Goal: Task Accomplishment & Management: Use online tool/utility

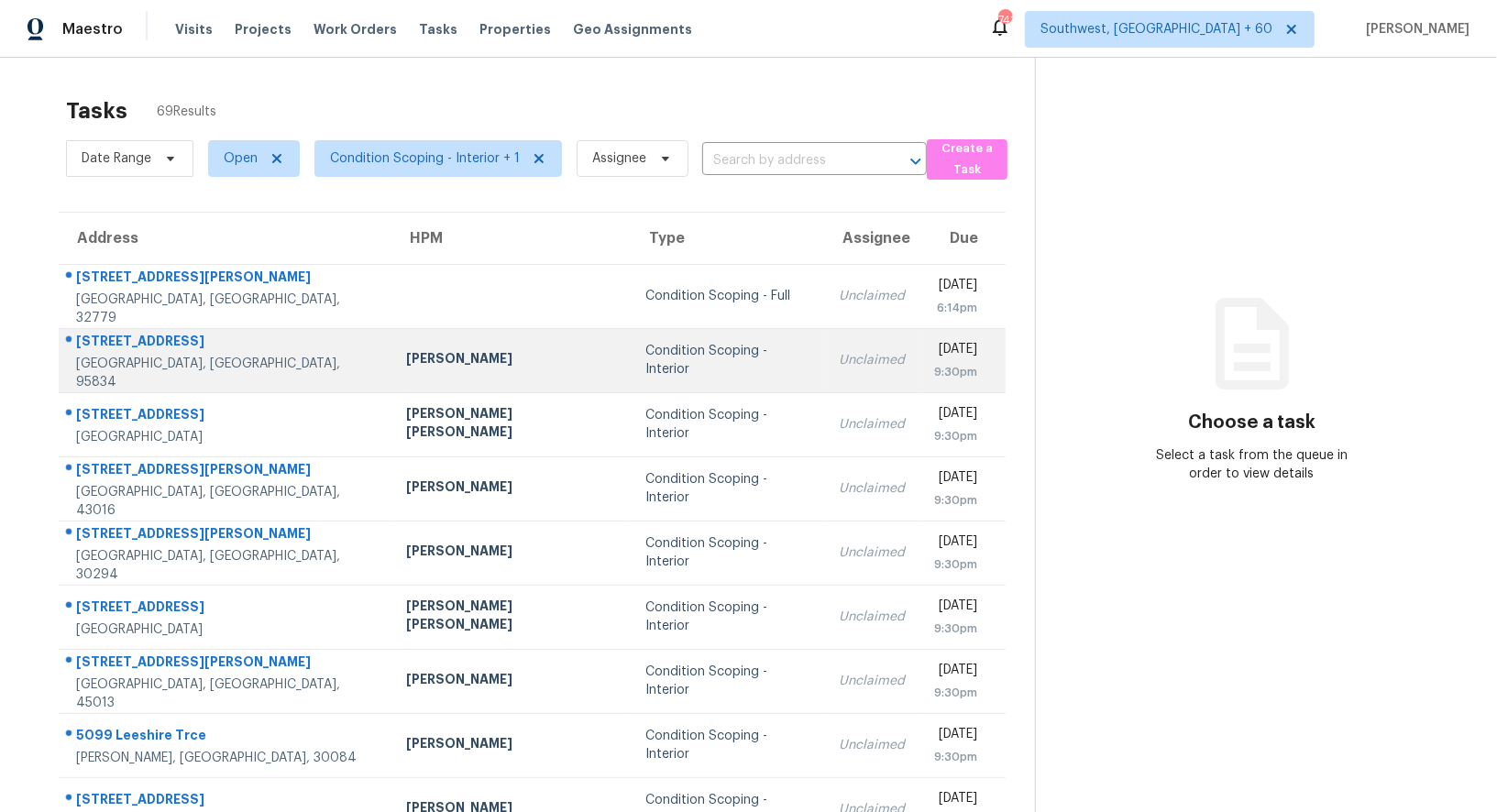
click at [825, 368] on td "Unclaimed" at bounding box center [872, 360] width 95 height 64
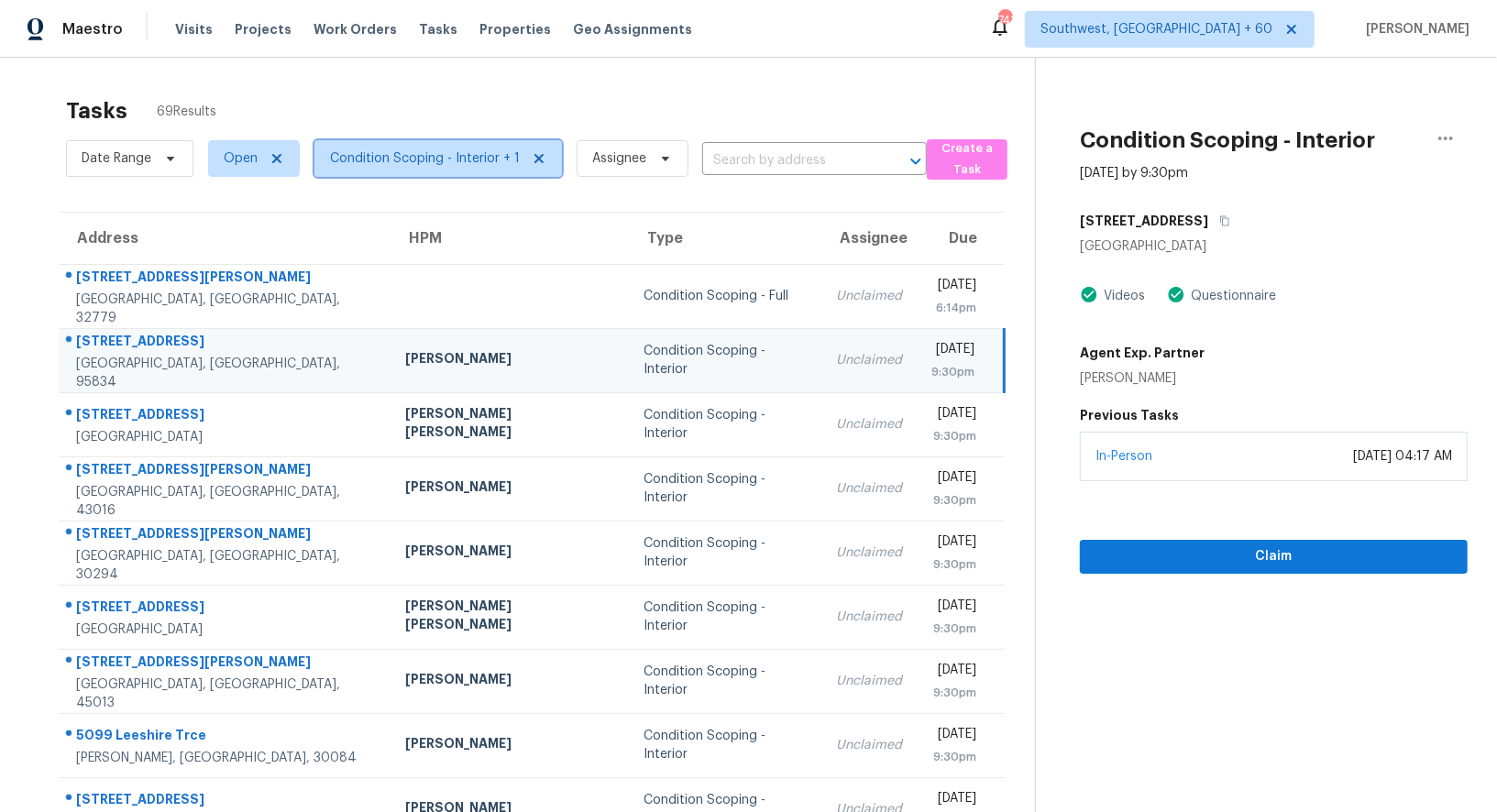
click at [437, 172] on span "Condition Scoping - Interior + 1" at bounding box center [437, 158] width 247 height 36
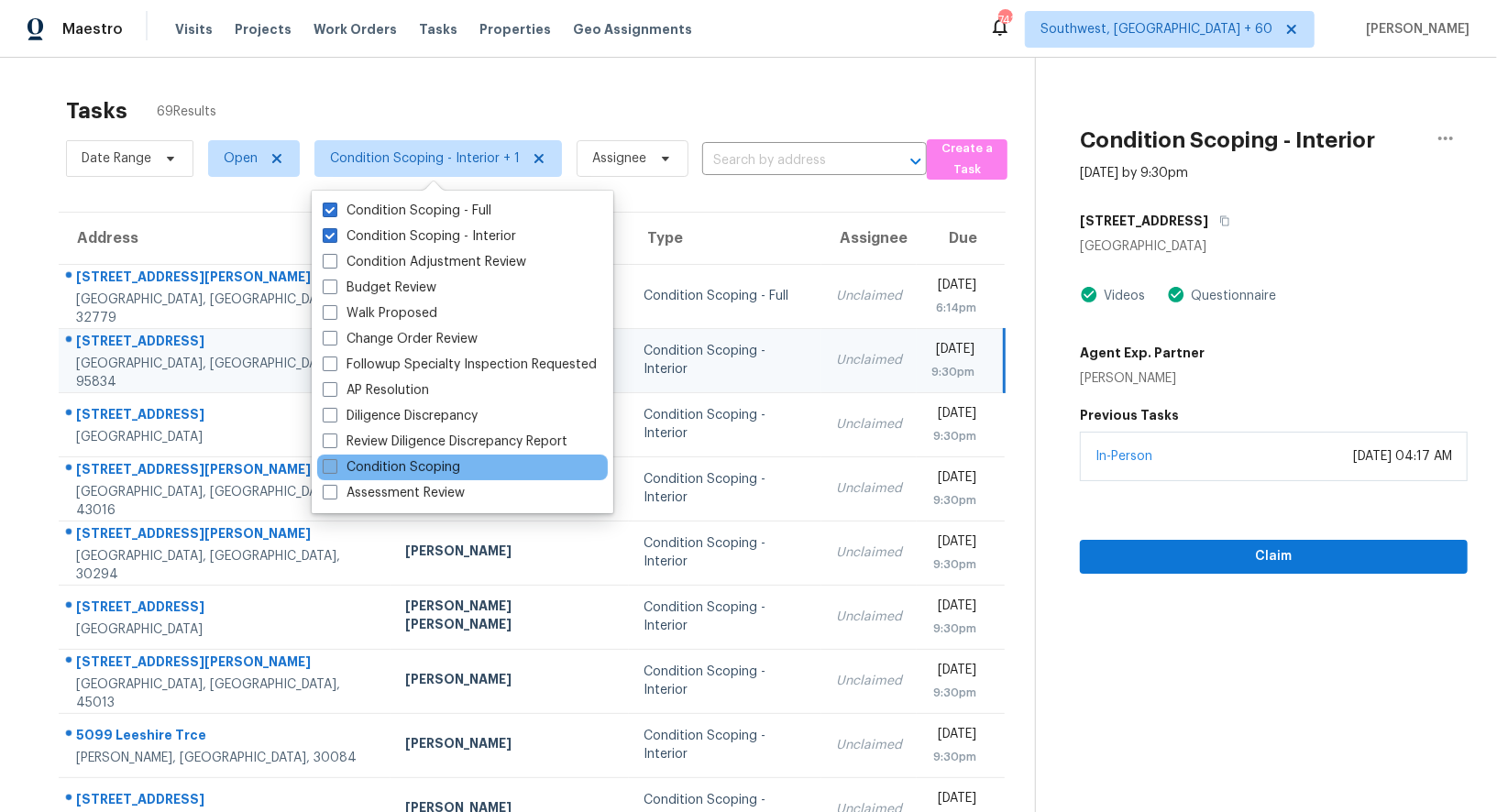
click at [432, 472] on label "Condition Scoping" at bounding box center [391, 467] width 137 height 19
click at [335, 470] on input "Condition Scoping" at bounding box center [328, 463] width 12 height 12
checkbox input "true"
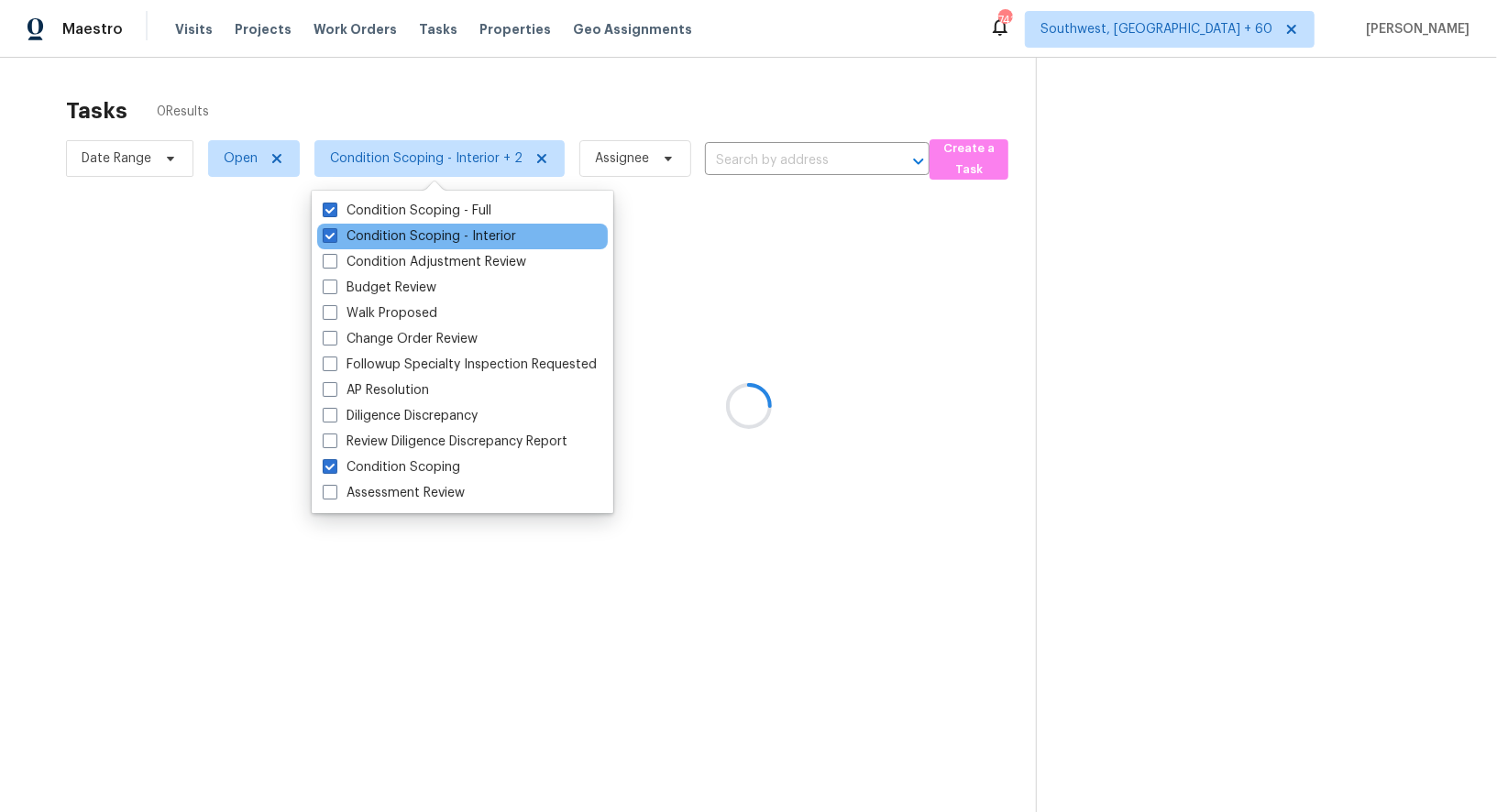
click at [448, 227] on div "Condition Scoping - Interior" at bounding box center [463, 237] width 291 height 26
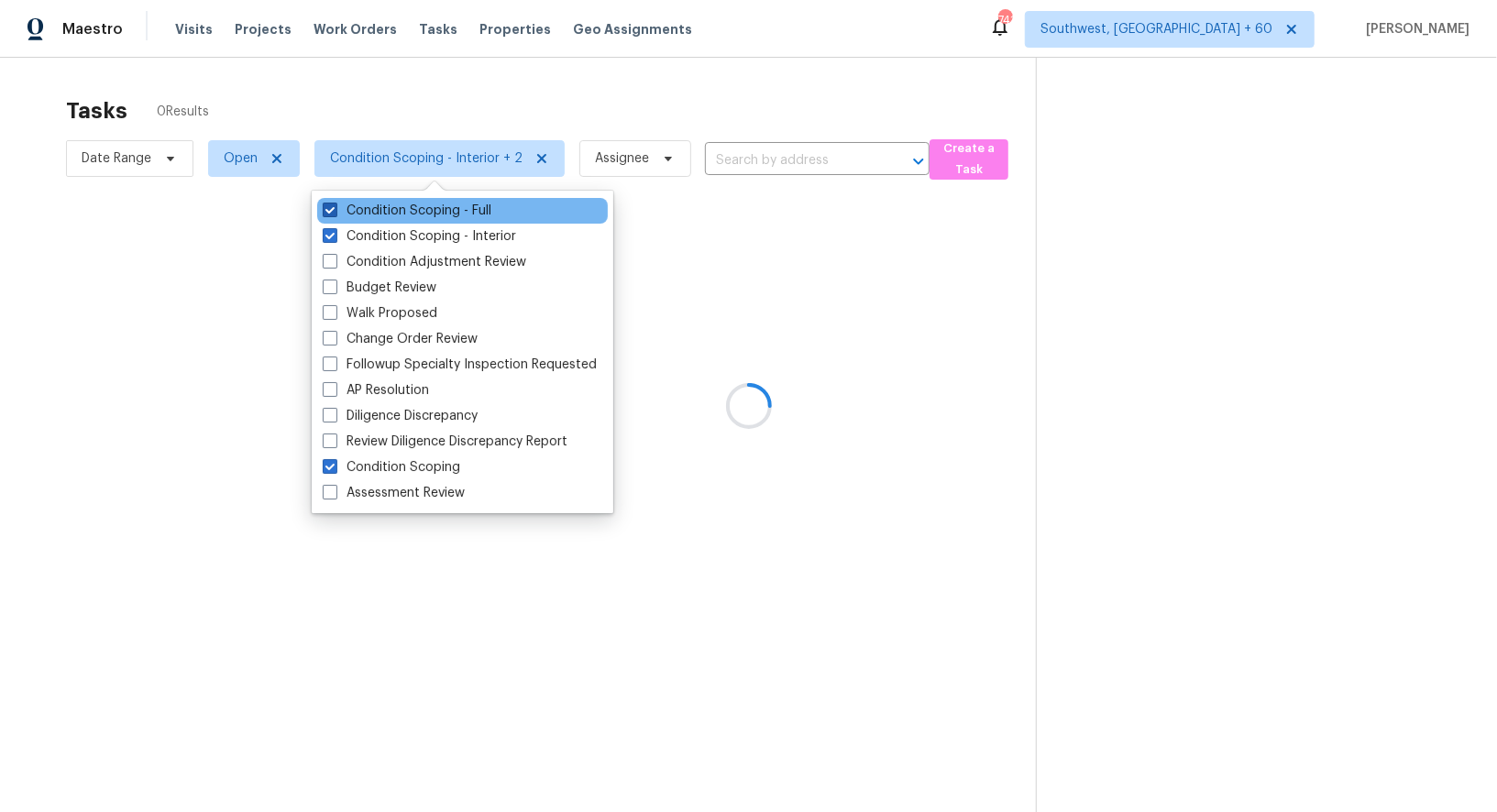
click at [468, 206] on label "Condition Scoping - Full" at bounding box center [407, 211] width 169 height 19
click at [335, 206] on input "Condition Scoping - Full" at bounding box center [328, 207] width 12 height 12
checkbox input "false"
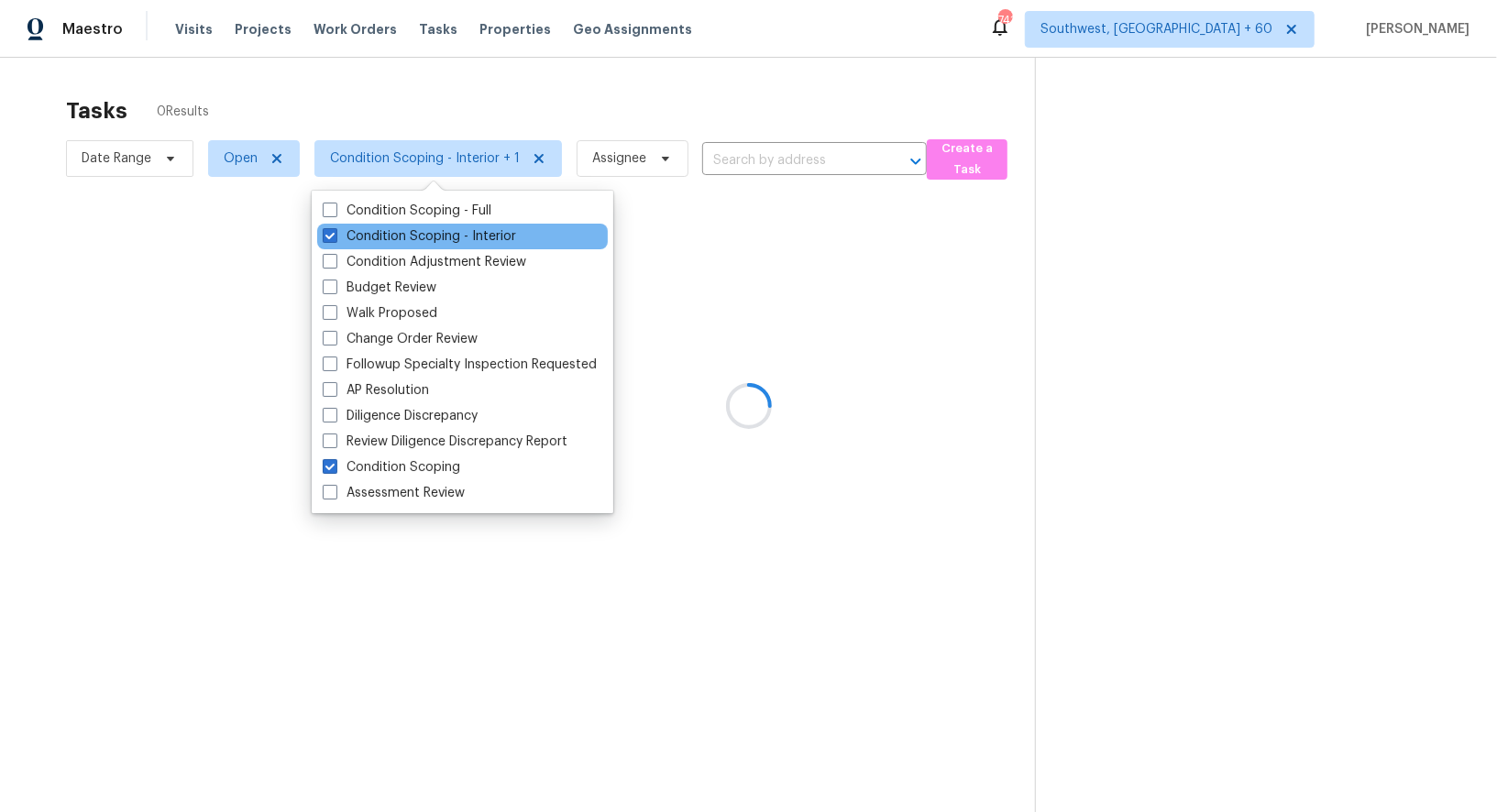
click at [468, 226] on div "Condition Scoping - Interior" at bounding box center [463, 237] width 291 height 26
click at [473, 239] on label "Condition Scoping - Interior" at bounding box center [419, 237] width 193 height 19
click at [335, 239] on input "Condition Scoping - Interior" at bounding box center [328, 233] width 12 height 12
checkbox input "false"
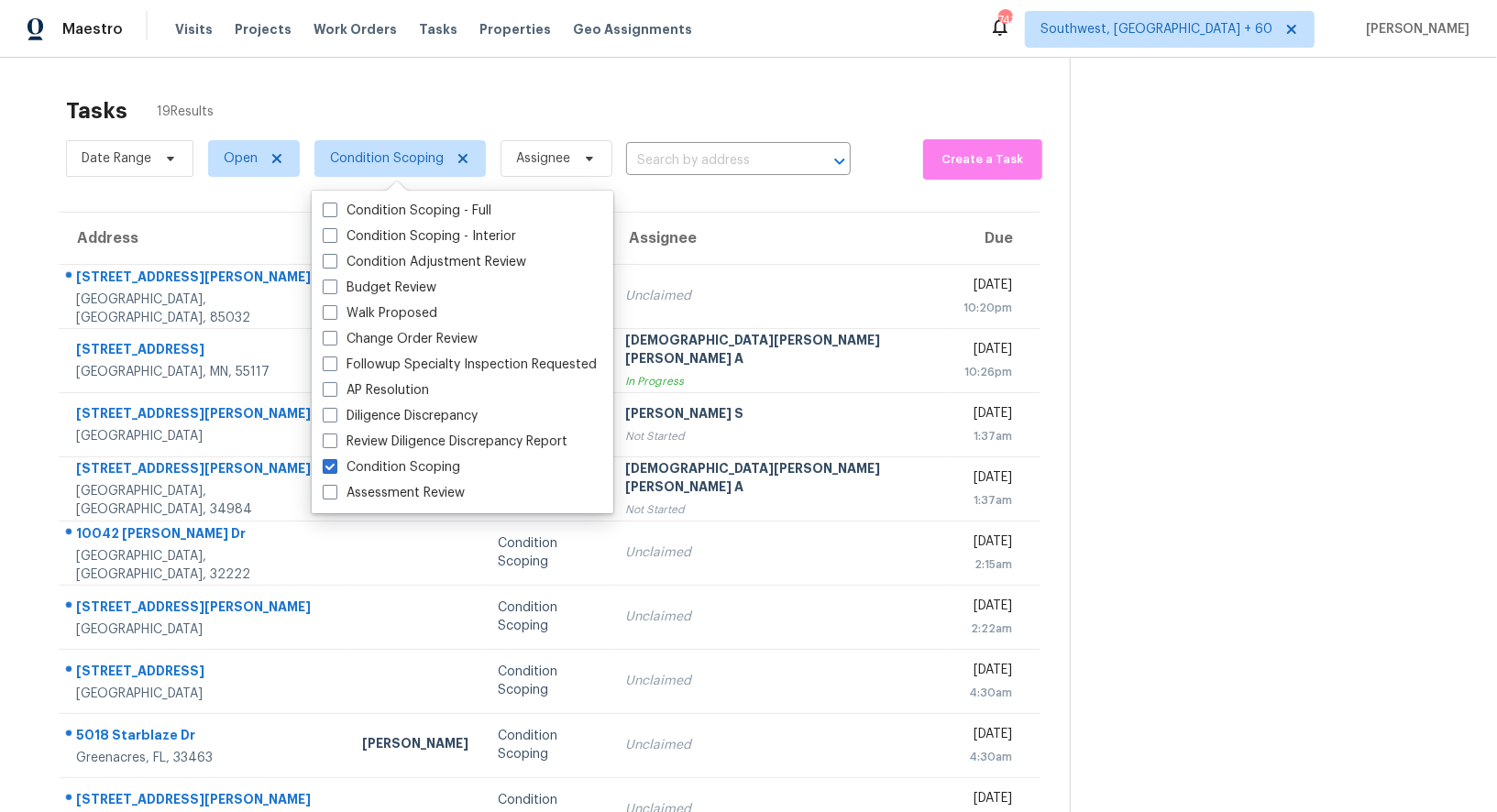
click at [692, 89] on div "Tasks 19 Results" at bounding box center [568, 110] width 1004 height 48
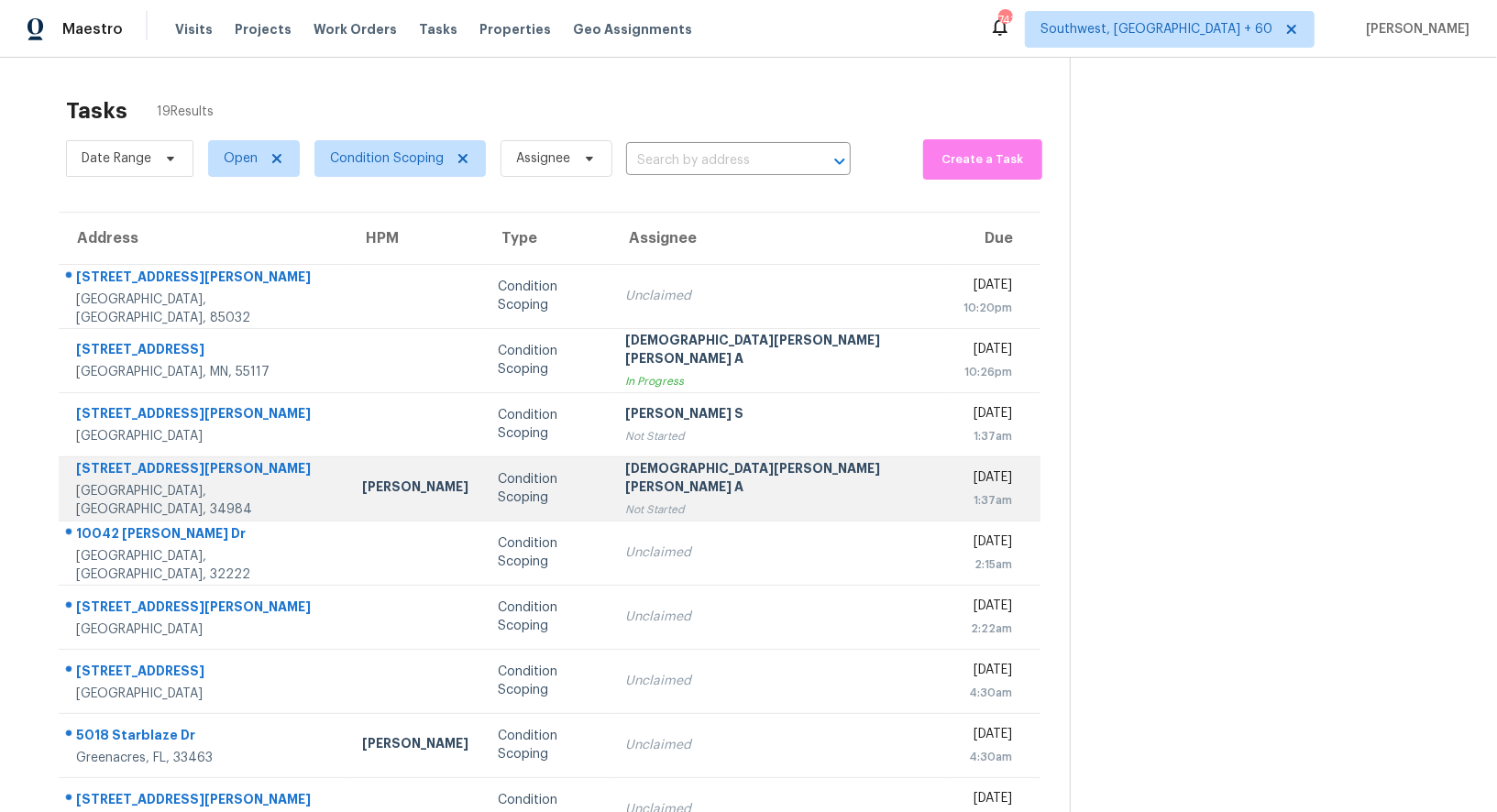
scroll to position [140, 0]
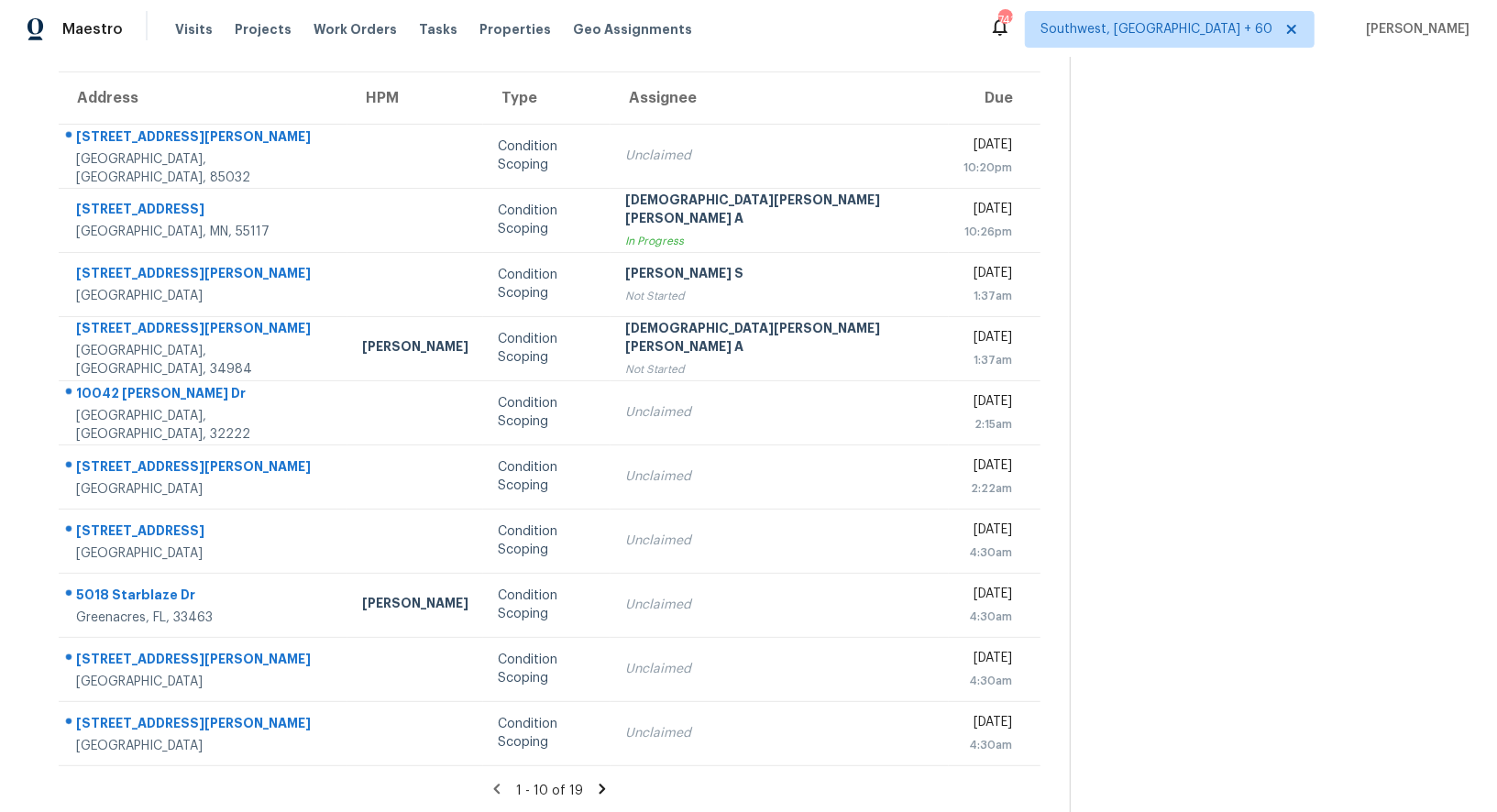
click at [579, 776] on section "Tasks 19 Results Date Range Open Condition Scoping Assignee ​ Create a Task Add…" at bounding box center [549, 380] width 1041 height 868
click at [594, 784] on icon at bounding box center [603, 789] width 17 height 17
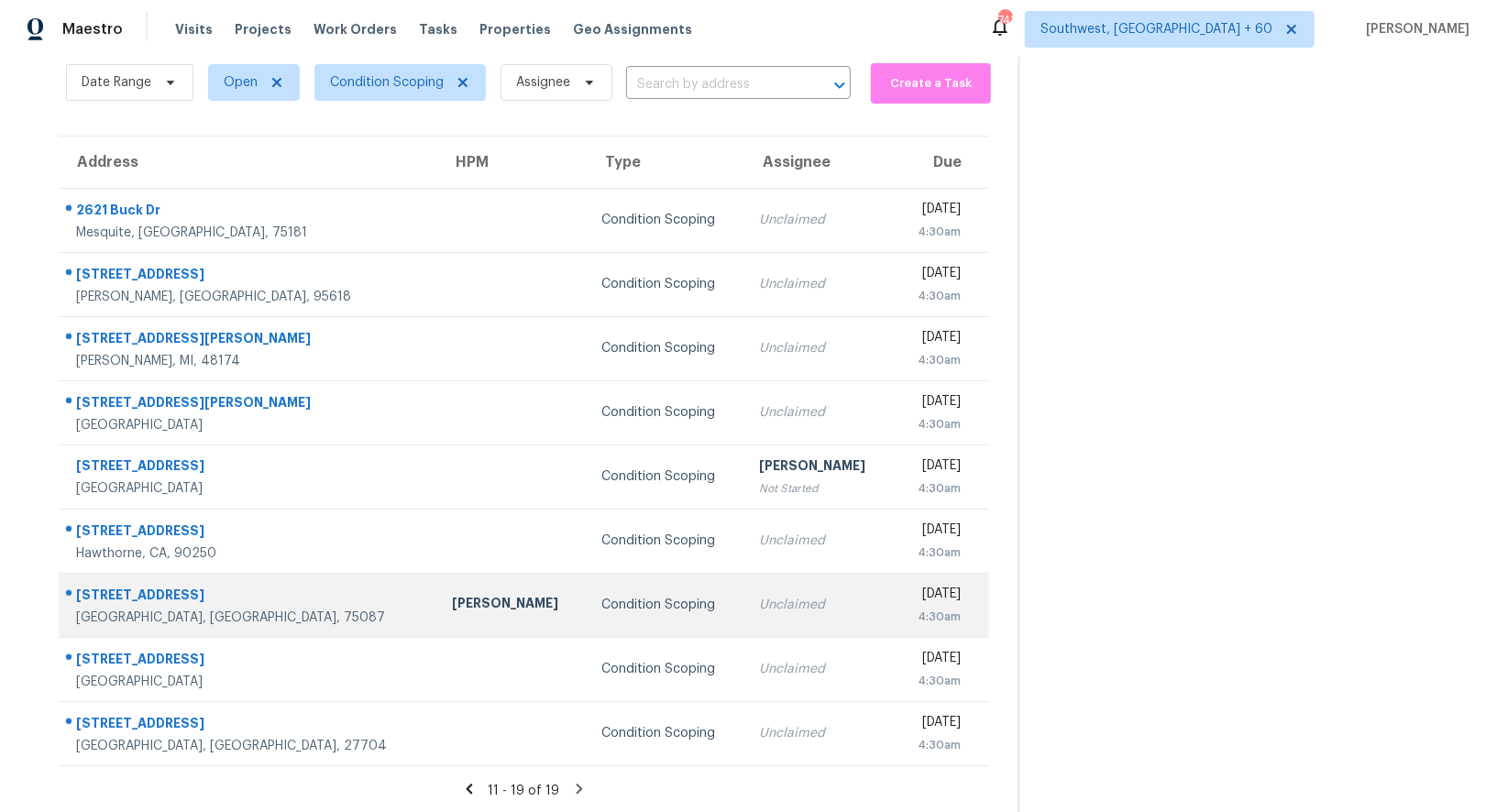
scroll to position [76, 0]
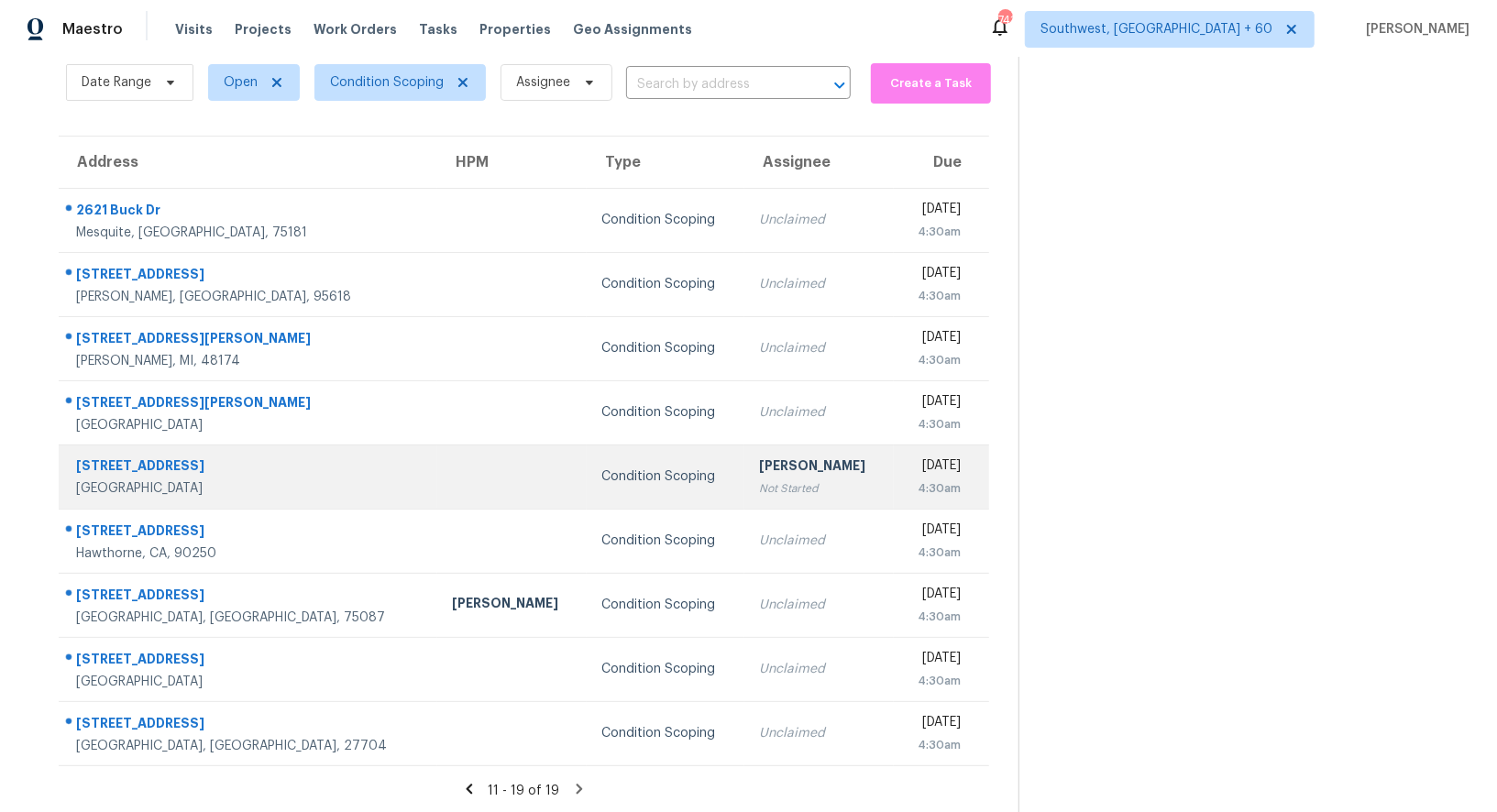
click at [759, 494] on div "Not Started" at bounding box center [819, 489] width 120 height 19
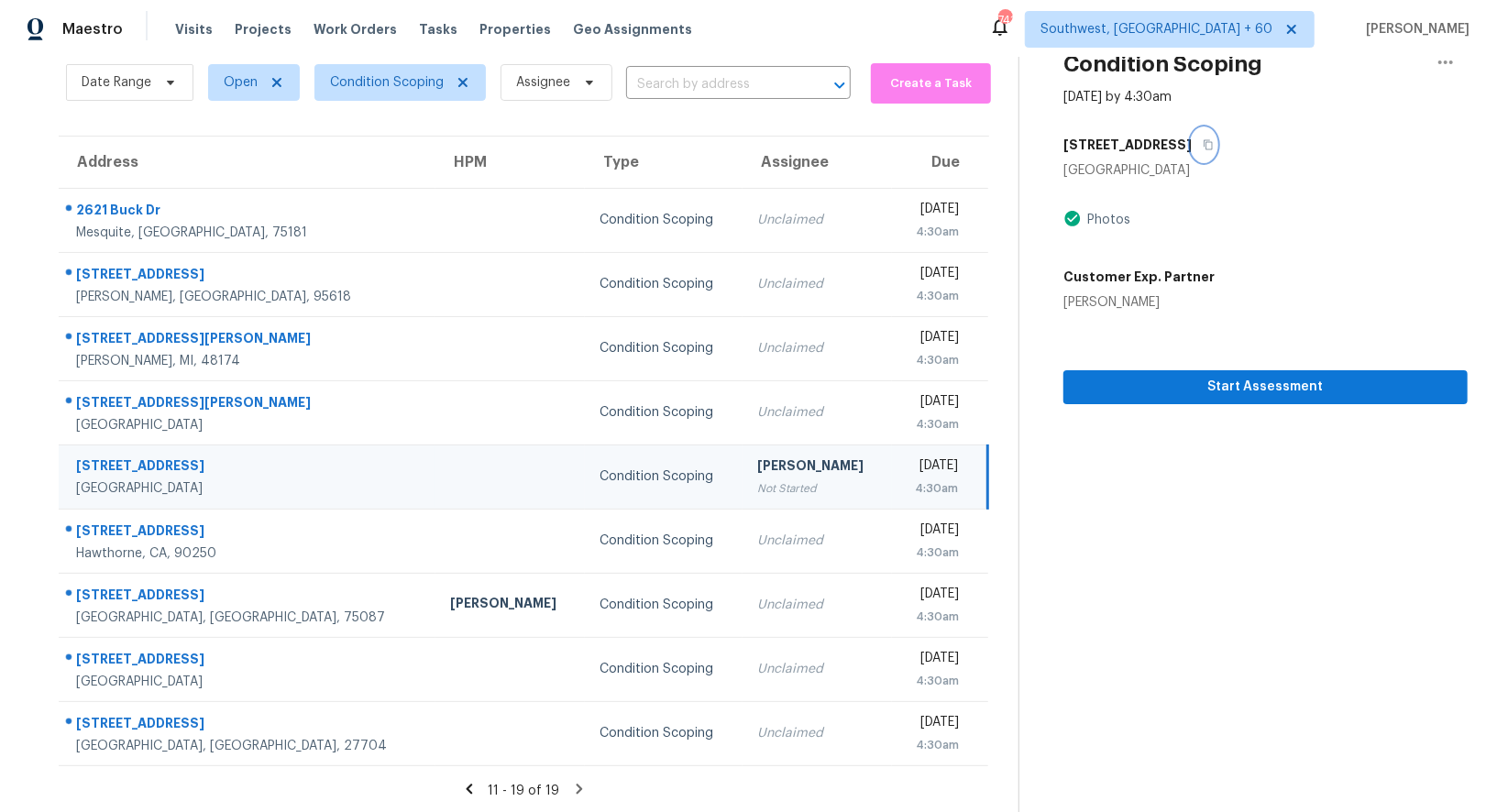
click at [1204, 142] on icon "button" at bounding box center [1209, 145] width 9 height 10
click at [645, 475] on td "Condition Scoping" at bounding box center [663, 476] width 158 height 64
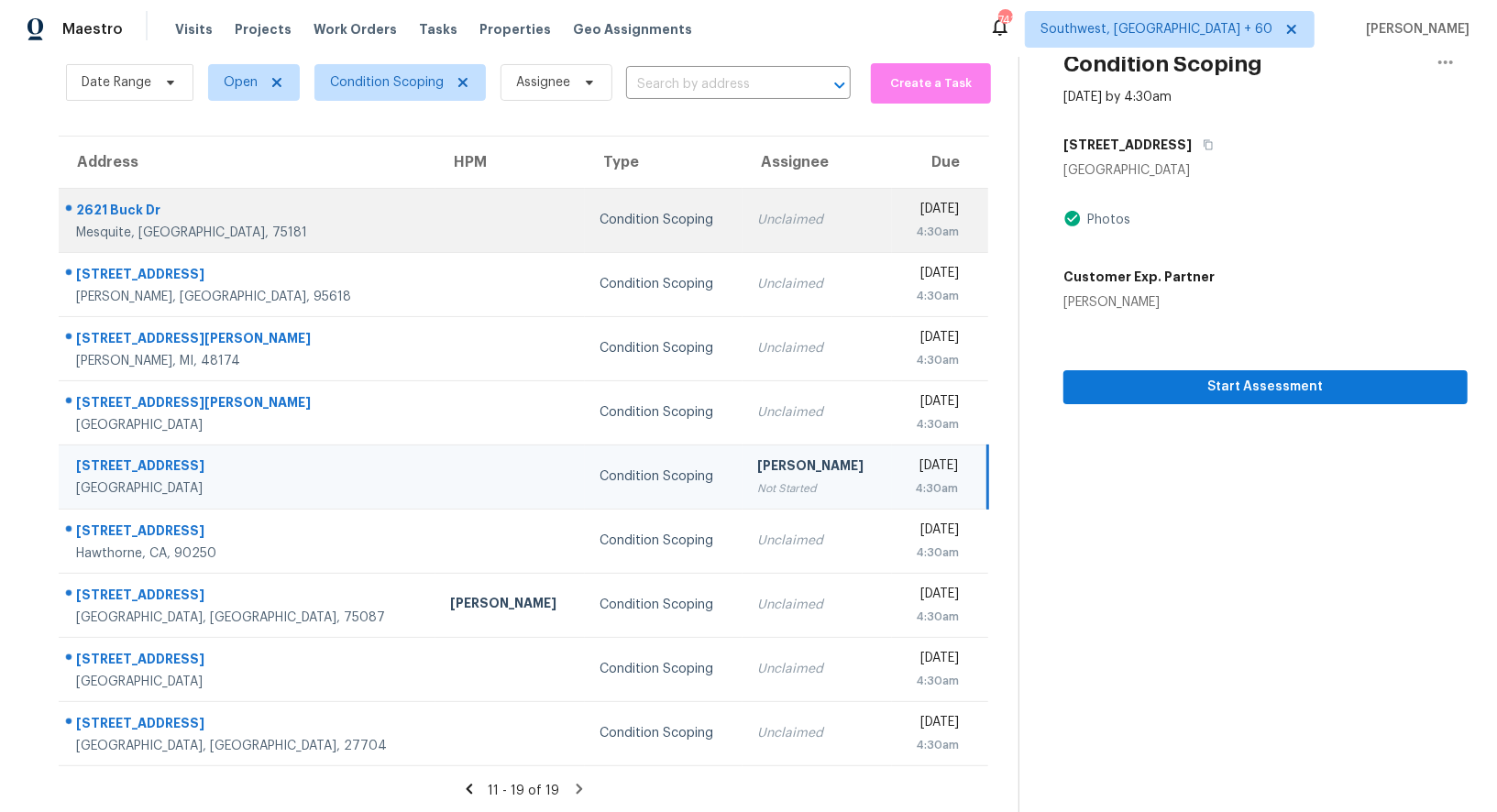
scroll to position [17, 0]
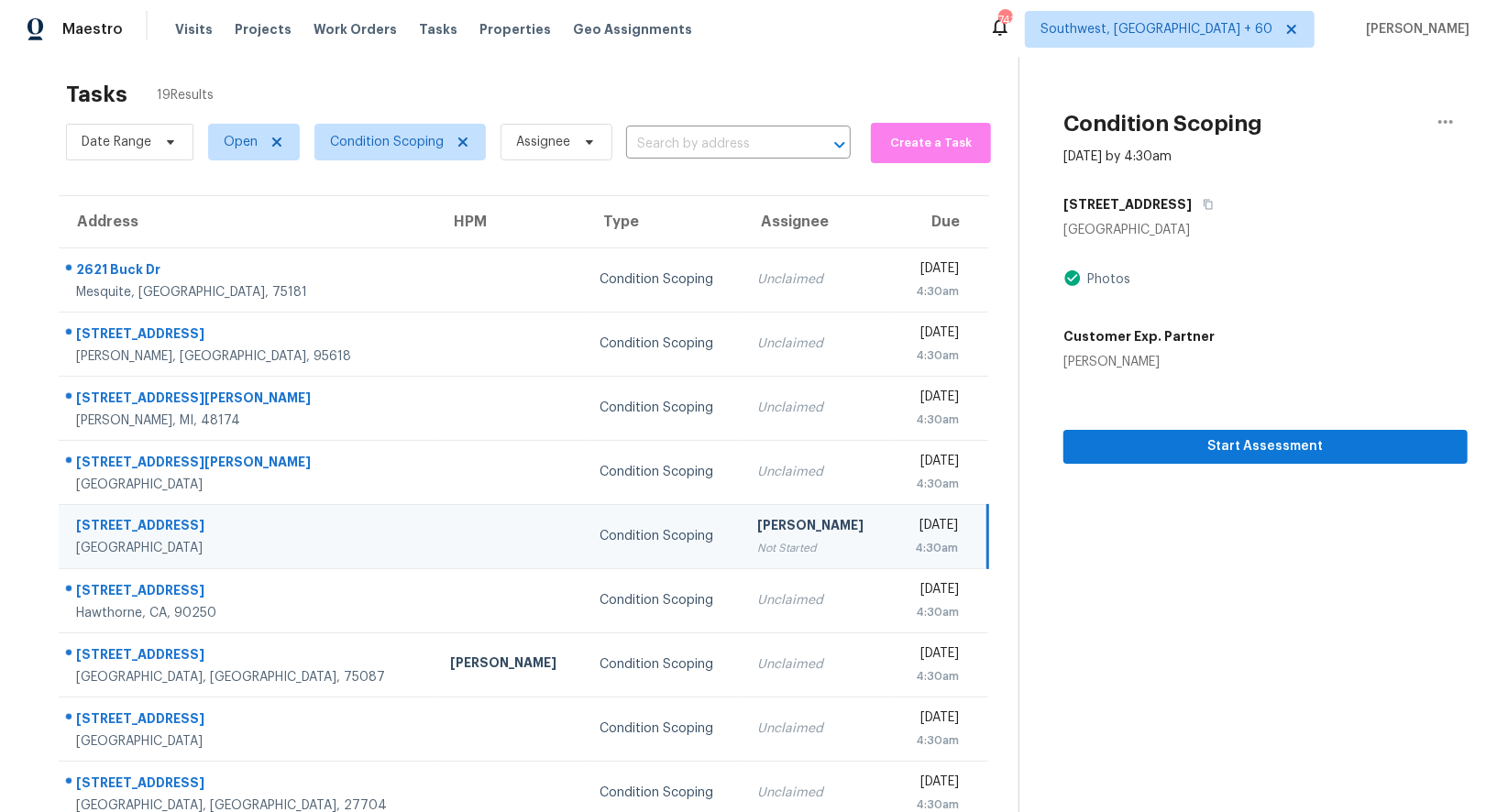
click at [892, 520] on td "[DATE] 4:30am" at bounding box center [939, 536] width 96 height 64
click at [332, 544] on td "[STREET_ADDRESS]" at bounding box center [247, 536] width 377 height 64
click at [1203, 202] on icon "button" at bounding box center [1209, 204] width 11 height 11
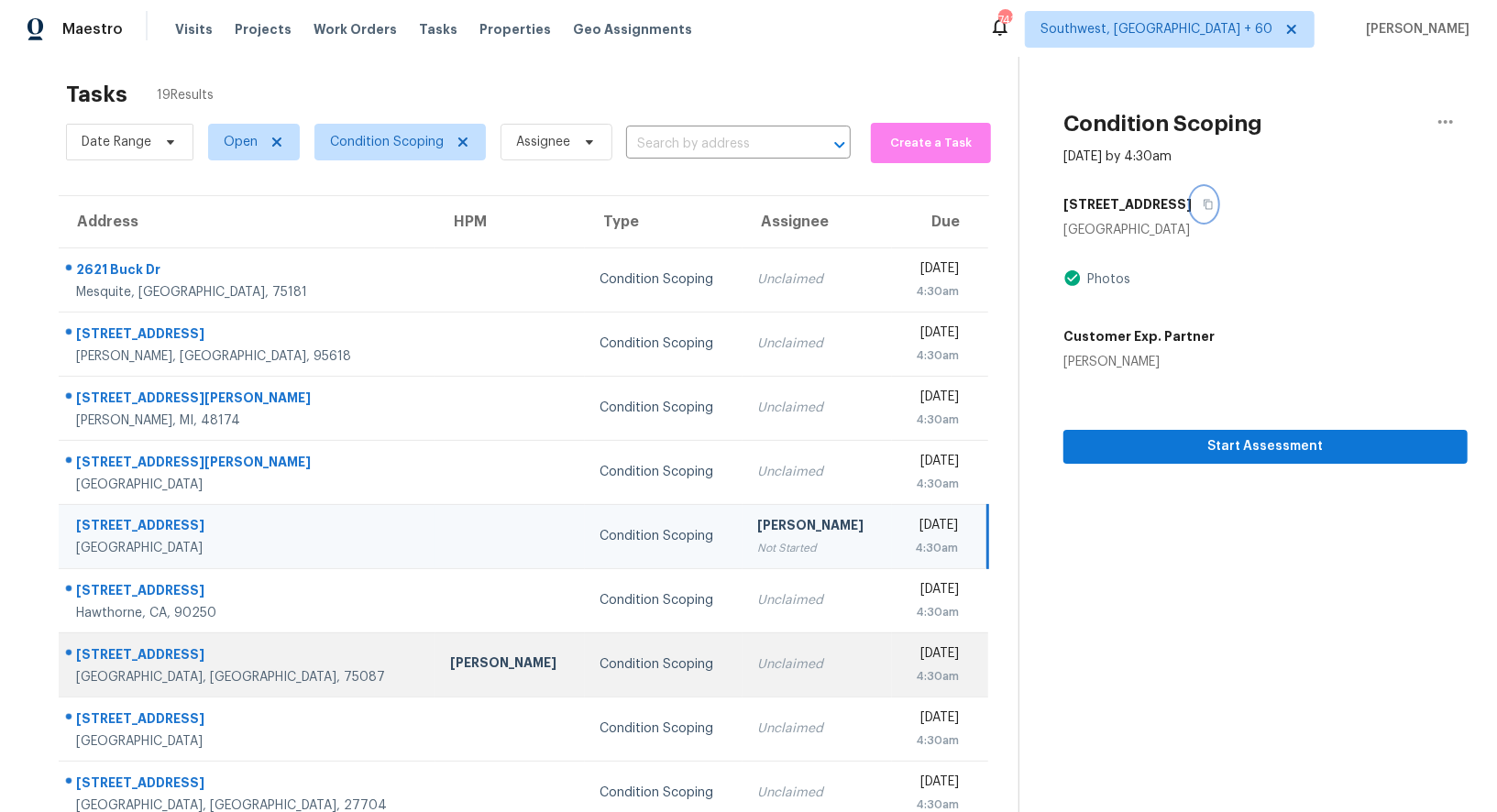
scroll to position [76, 0]
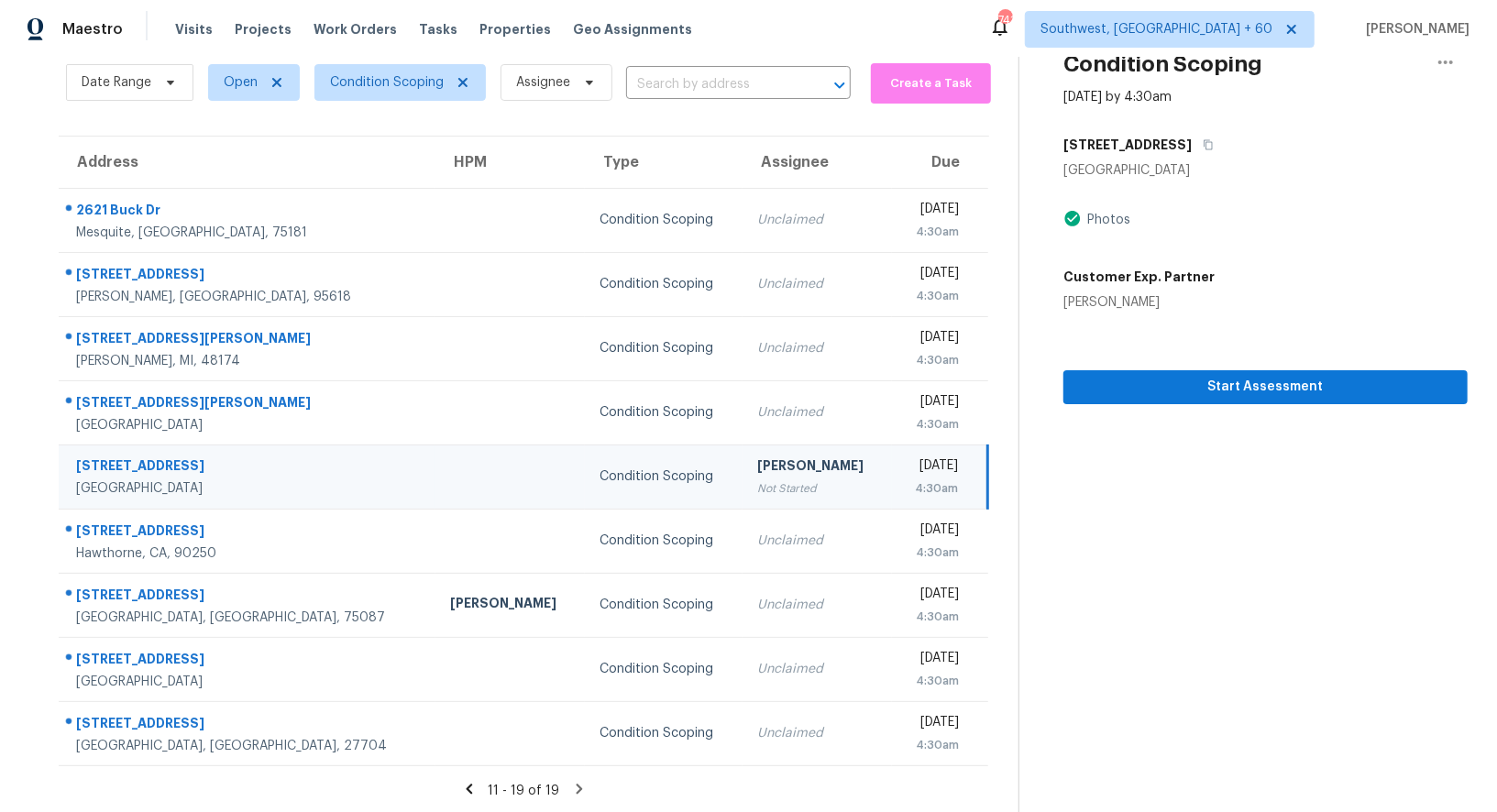
click at [757, 490] on div "Not Started" at bounding box center [817, 489] width 120 height 19
